Goal: Information Seeking & Learning: Learn about a topic

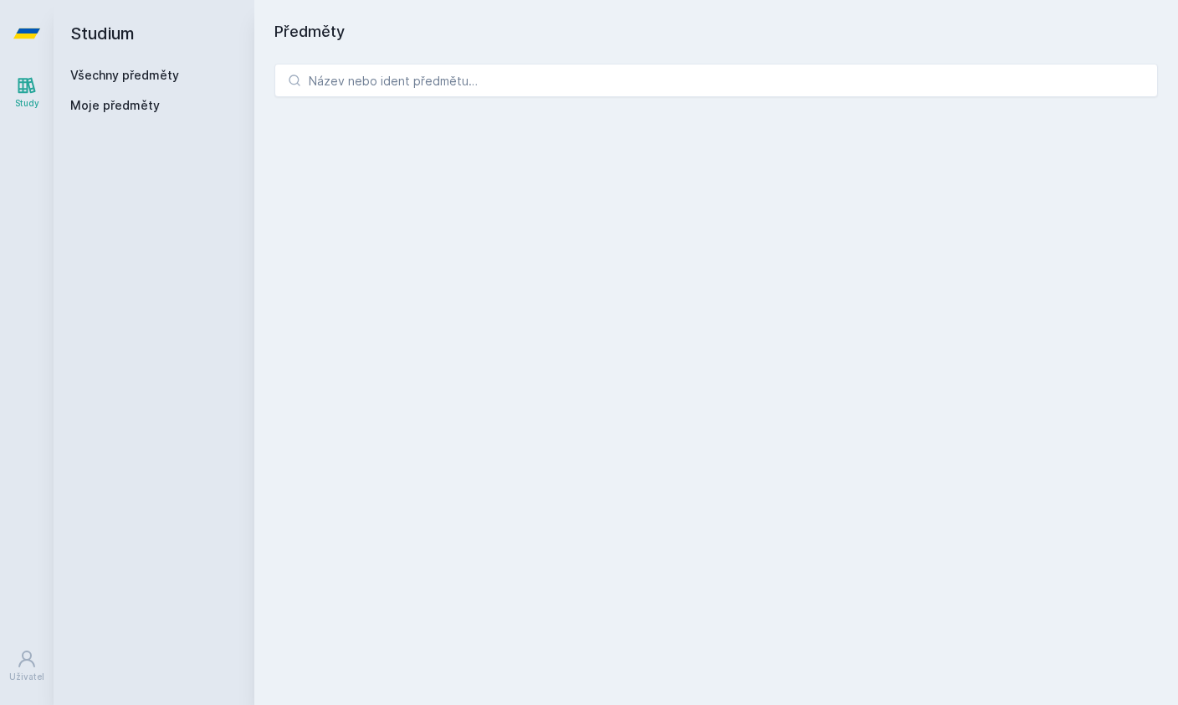
scroll to position [52, 0]
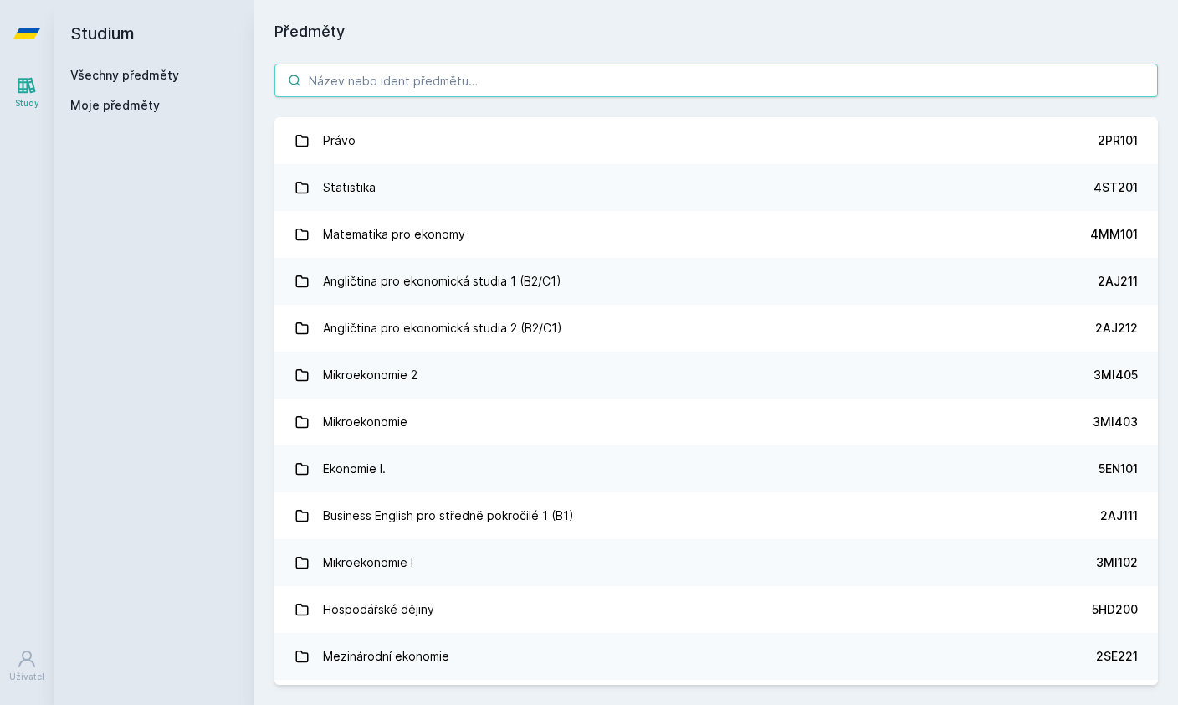
click at [341, 82] on input "search" at bounding box center [716, 80] width 884 height 33
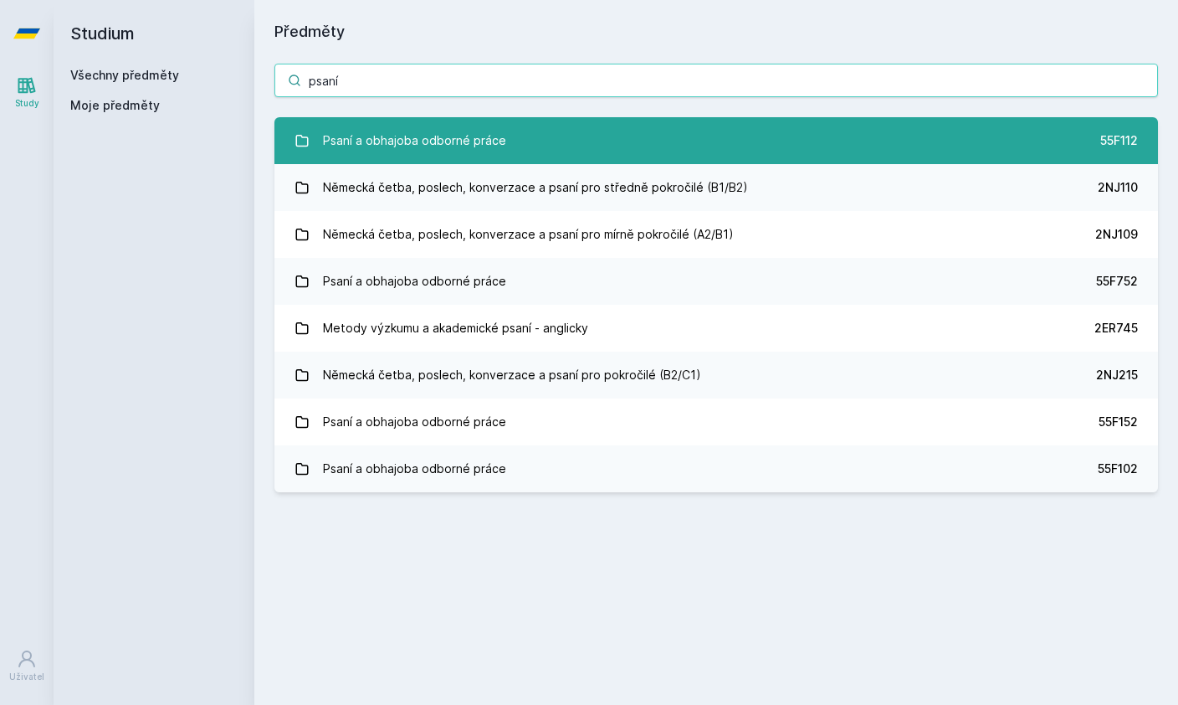
type input "psaní"
click at [345, 134] on div "Psaní a obhajoba odborné práce" at bounding box center [414, 140] width 183 height 33
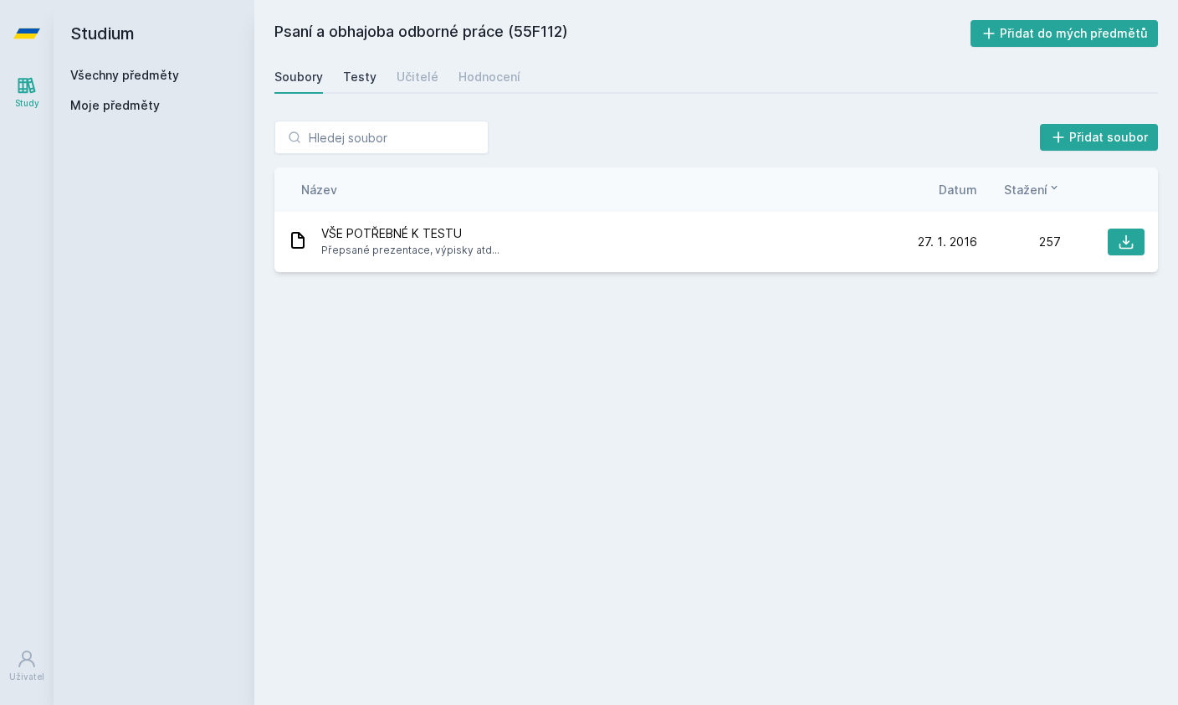
click at [352, 75] on div "Testy" at bounding box center [359, 77] width 33 height 17
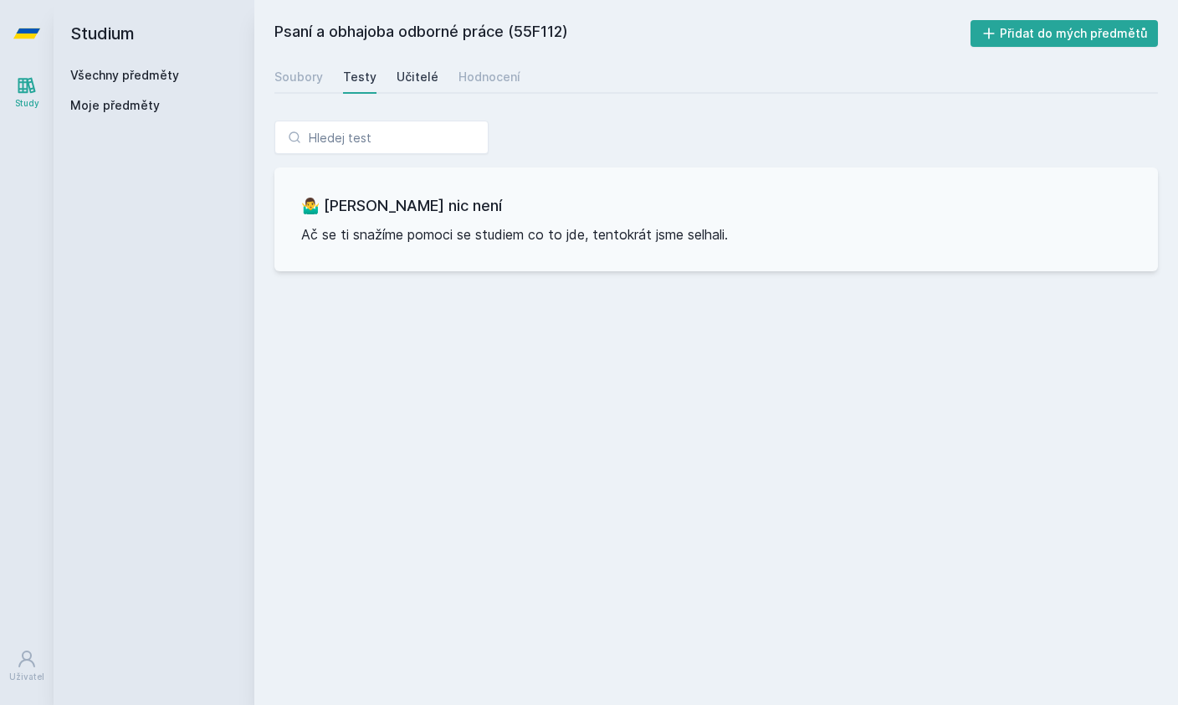
click at [404, 75] on div "Učitelé" at bounding box center [418, 77] width 42 height 17
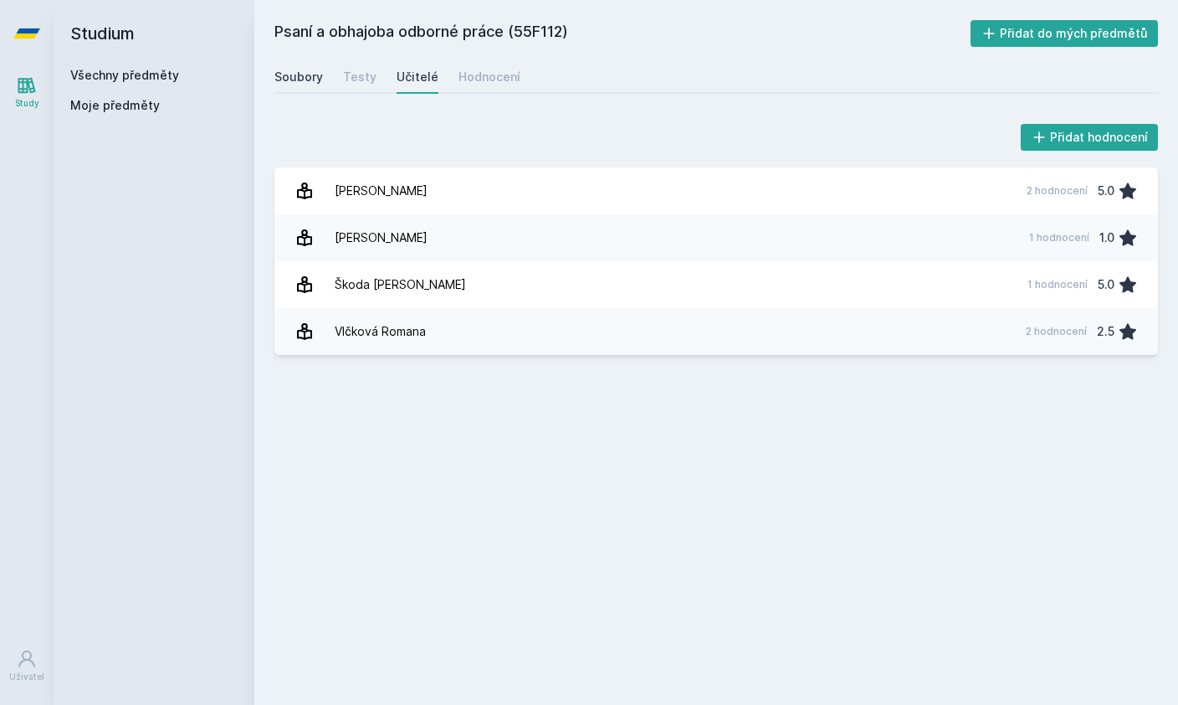
click at [292, 69] on div "Soubory" at bounding box center [298, 77] width 49 height 17
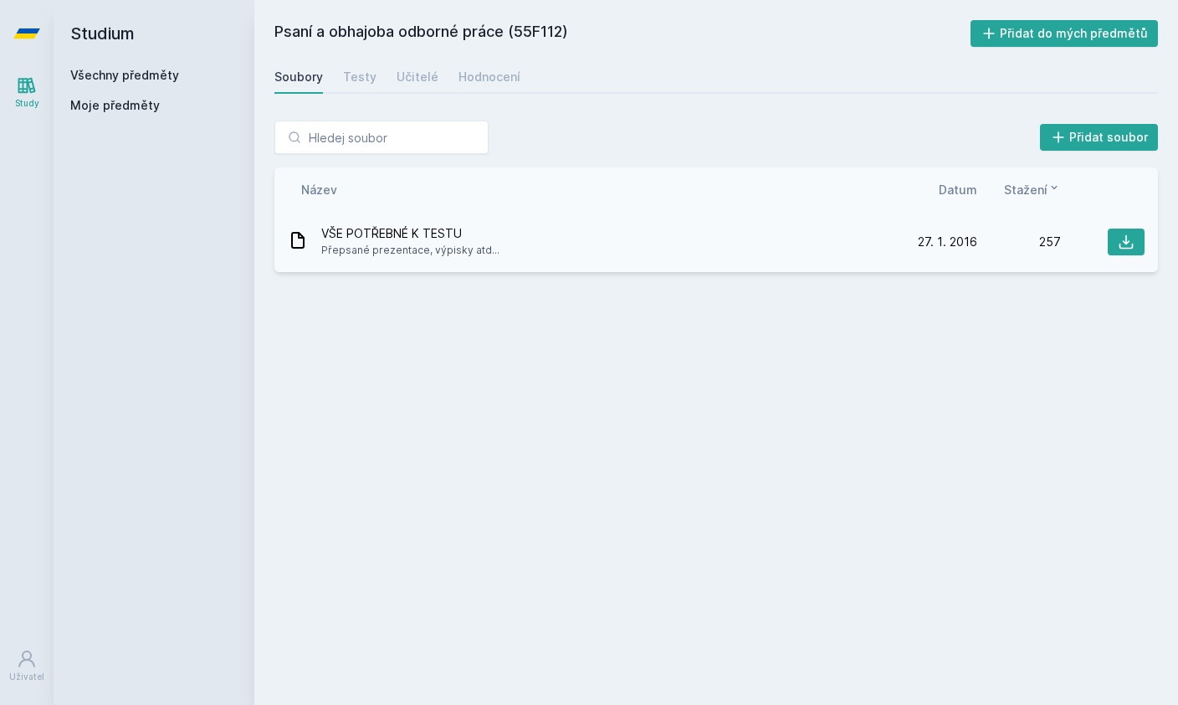
click at [359, 249] on span "Přepsané prezentace, výpisky atd..." at bounding box center [410, 250] width 178 height 17
click at [678, 249] on div "VŠE POTŘEBNÉ K TESTU Přepsané prezentace, výpisky atd..." at bounding box center [591, 241] width 606 height 33
click at [1115, 249] on button at bounding box center [1126, 241] width 37 height 27
drag, startPoint x: 951, startPoint y: 1, endPoint x: -1, endPoint y: -1, distance: 951.4
